Goal: Information Seeking & Learning: Learn about a topic

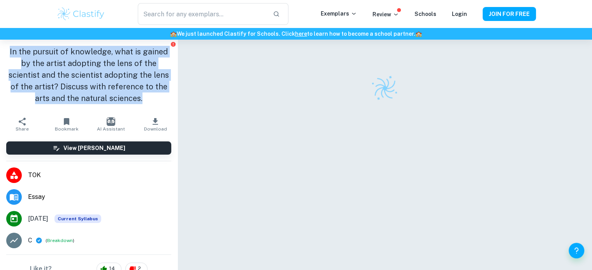
drag, startPoint x: 8, startPoint y: 52, endPoint x: 153, endPoint y: 108, distance: 155.4
click at [153, 108] on div "In the pursuit of knowledge, what is gained by the artist adopting the lens of …" at bounding box center [88, 77] width 177 height 74
copy h1 "In the pursuit of knowledge, what is gained by the artist adopting the lens of …"
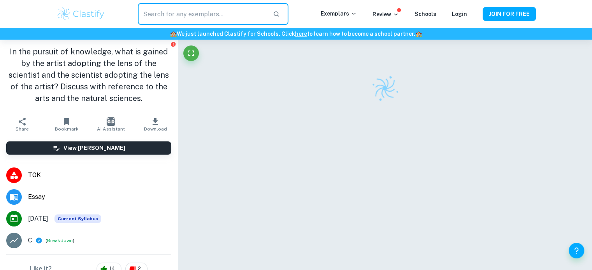
click at [183, 17] on input "text" at bounding box center [202, 14] width 128 height 22
paste input "In the pursuit of knowledge, what is gained by the artist adopting the lens of …"
type input "In the pursuit of knowledge, what is gained by the artist adopting the lens of …"
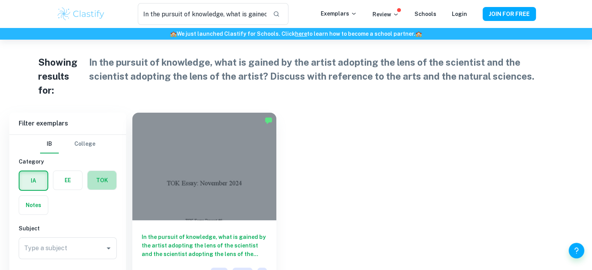
click at [90, 180] on label "button" at bounding box center [102, 180] width 29 height 19
click at [0, 0] on input "radio" at bounding box center [0, 0] width 0 height 0
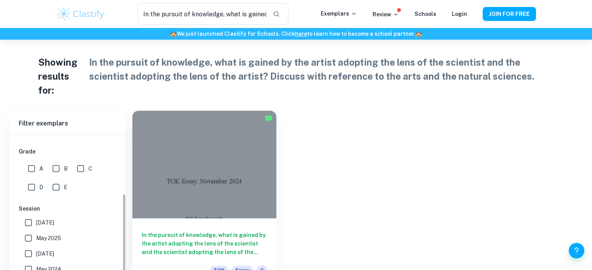
scroll to position [65, 0]
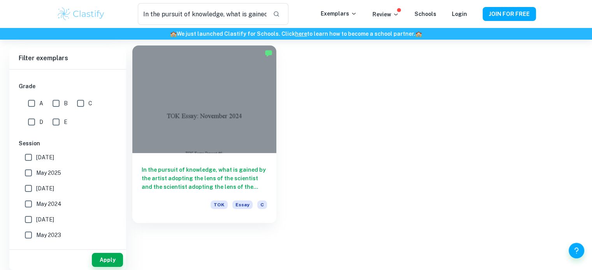
click at [215, 163] on div "In the pursuit of knowledge, what is gained by the artist adopting the lens of …" at bounding box center [204, 188] width 144 height 70
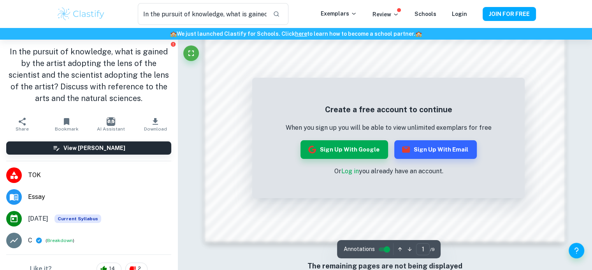
scroll to position [737, 0]
